Goal: Transaction & Acquisition: Purchase product/service

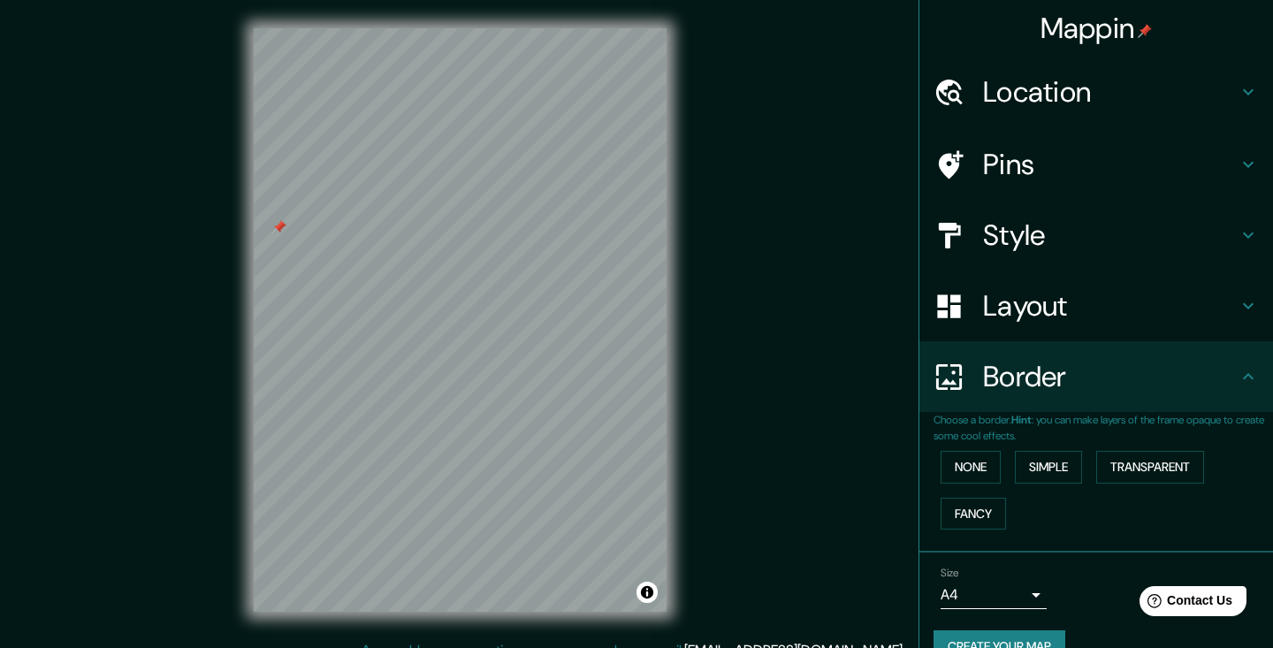
scroll to position [29, 0]
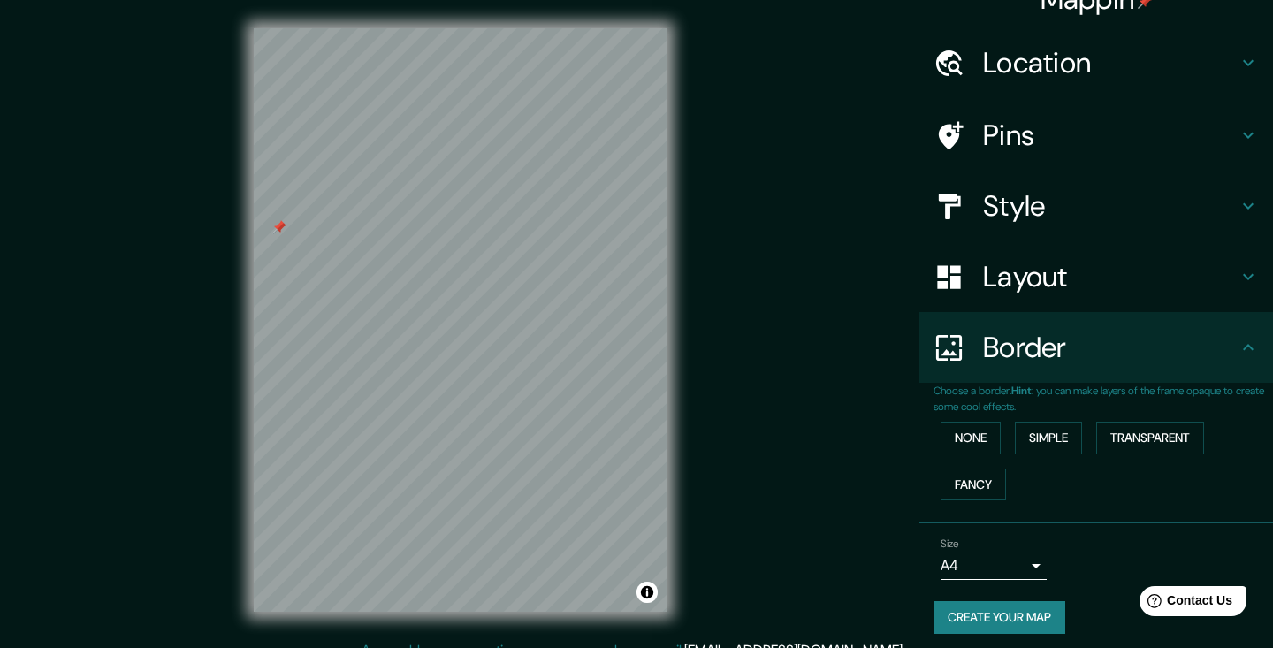
click at [281, 226] on div at bounding box center [279, 227] width 14 height 14
click at [1022, 188] on h4 "Style" at bounding box center [1110, 205] width 255 height 35
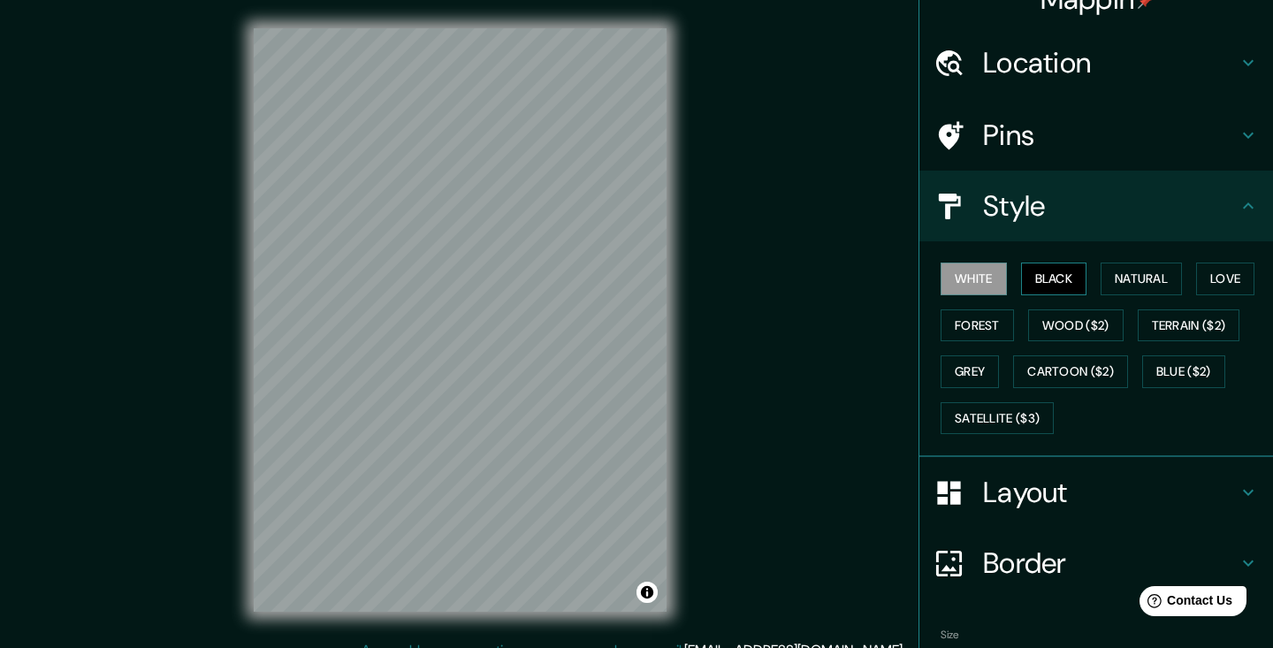
click at [1040, 271] on button "Black" at bounding box center [1054, 279] width 66 height 33
click at [1144, 274] on button "Natural" at bounding box center [1141, 279] width 81 height 33
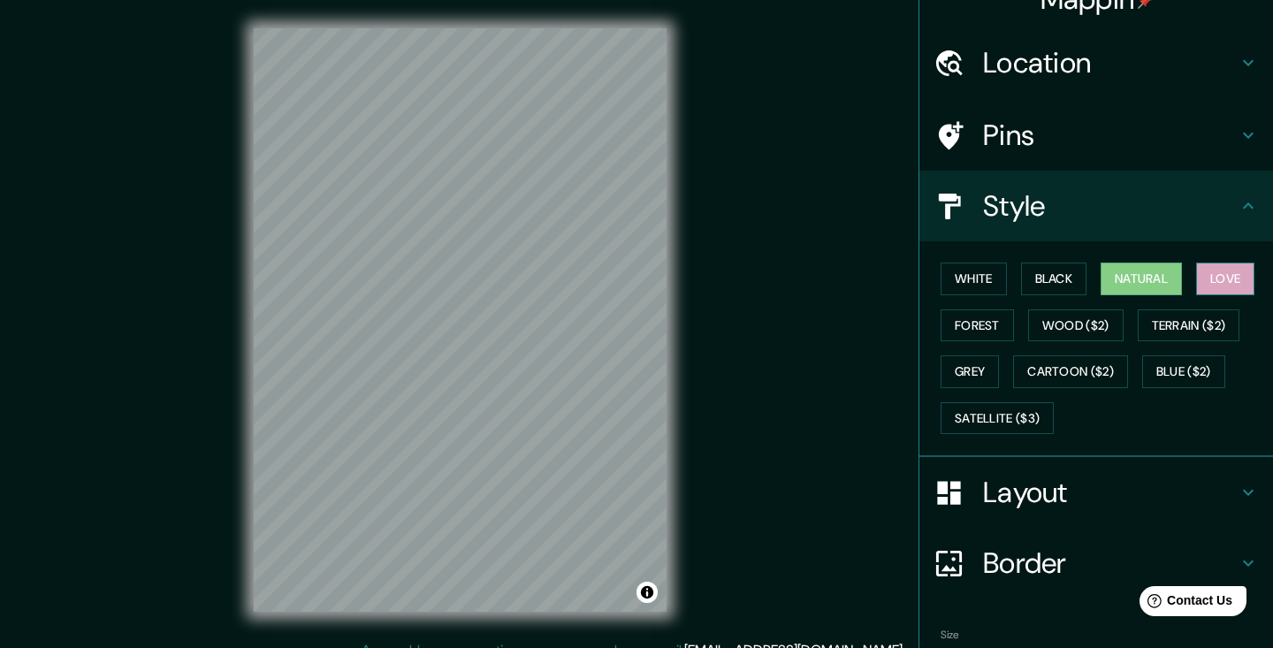
click at [1242, 271] on button "Love" at bounding box center [1225, 279] width 58 height 33
click at [995, 322] on button "Forest" at bounding box center [977, 325] width 73 height 33
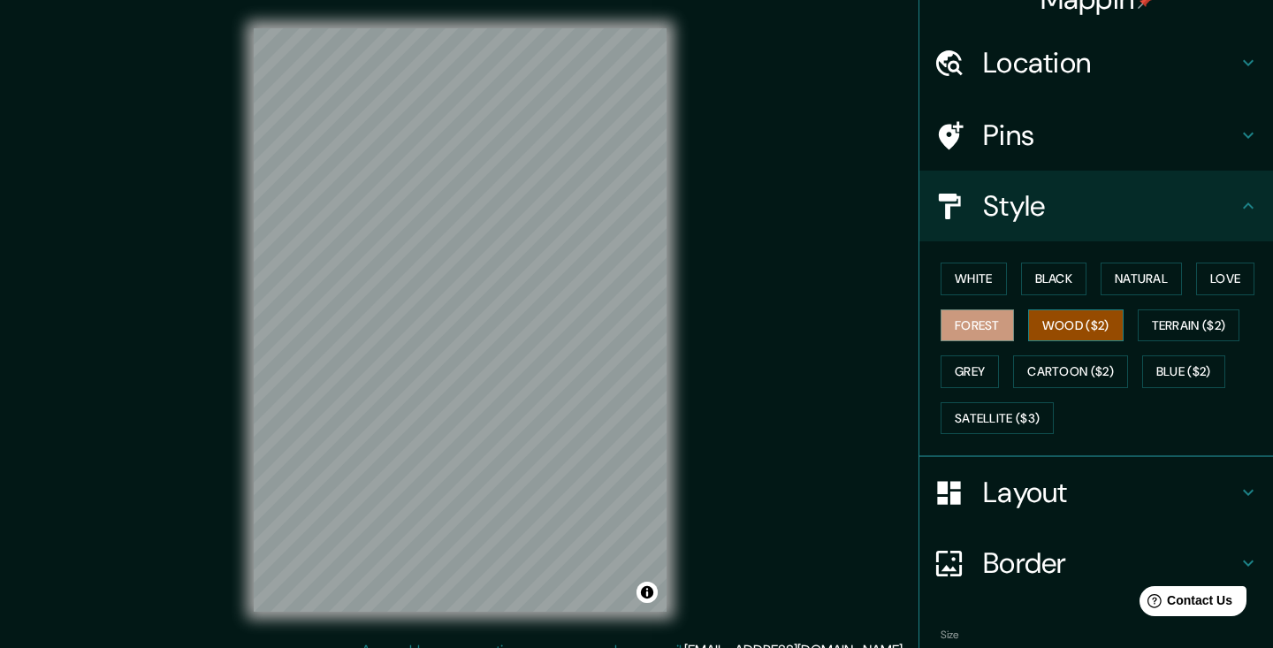
click at [1084, 327] on button "Wood ($2)" at bounding box center [1075, 325] width 95 height 33
click at [1219, 324] on button "Terrain ($2)" at bounding box center [1189, 325] width 103 height 33
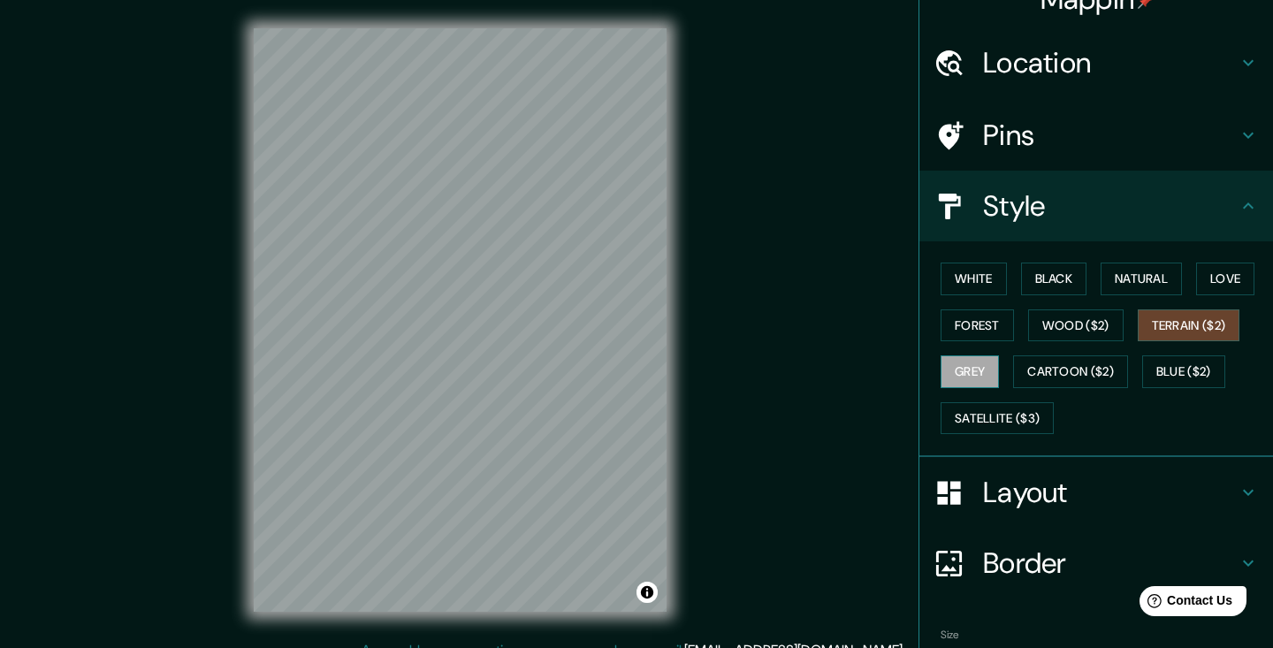
click at [980, 370] on button "Grey" at bounding box center [970, 371] width 58 height 33
click at [1083, 369] on button "Cartoon ($2)" at bounding box center [1070, 371] width 115 height 33
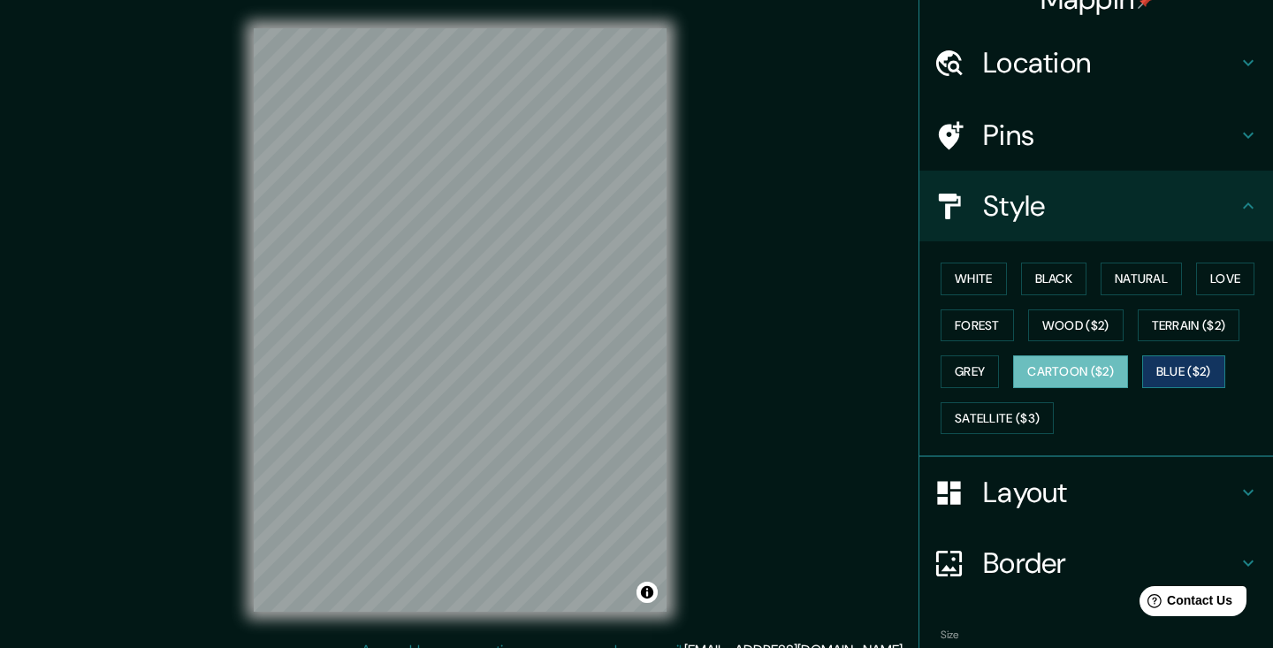
click at [1193, 365] on button "Blue ($2)" at bounding box center [1183, 371] width 83 height 33
click at [1016, 421] on button "Satellite ($3)" at bounding box center [997, 418] width 113 height 33
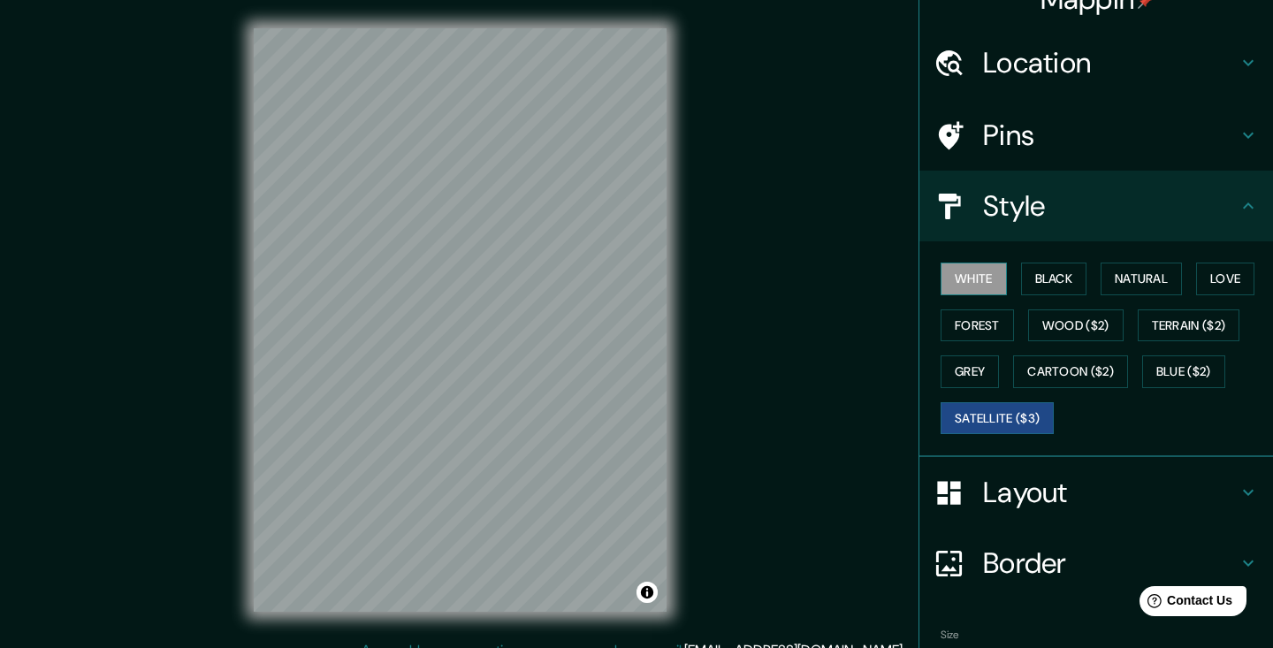
click at [980, 276] on button "White" at bounding box center [974, 279] width 66 height 33
